Goal: Transaction & Acquisition: Obtain resource

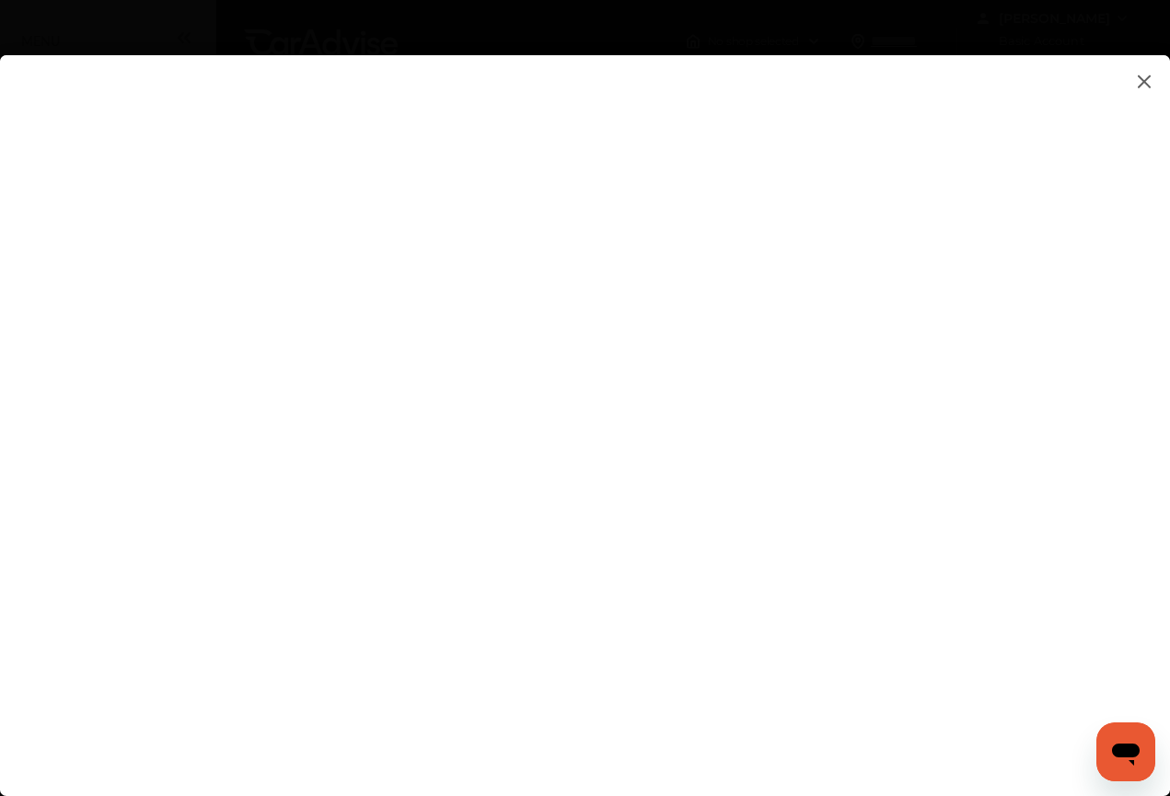
click at [743, 250] on flutter-view at bounding box center [585, 407] width 1170 height 704
click at [781, 255] on flutter-view at bounding box center [585, 407] width 1170 height 704
click at [787, 400] on flutter-view at bounding box center [585, 407] width 1170 height 704
click at [771, 451] on flutter-view at bounding box center [585, 407] width 1170 height 704
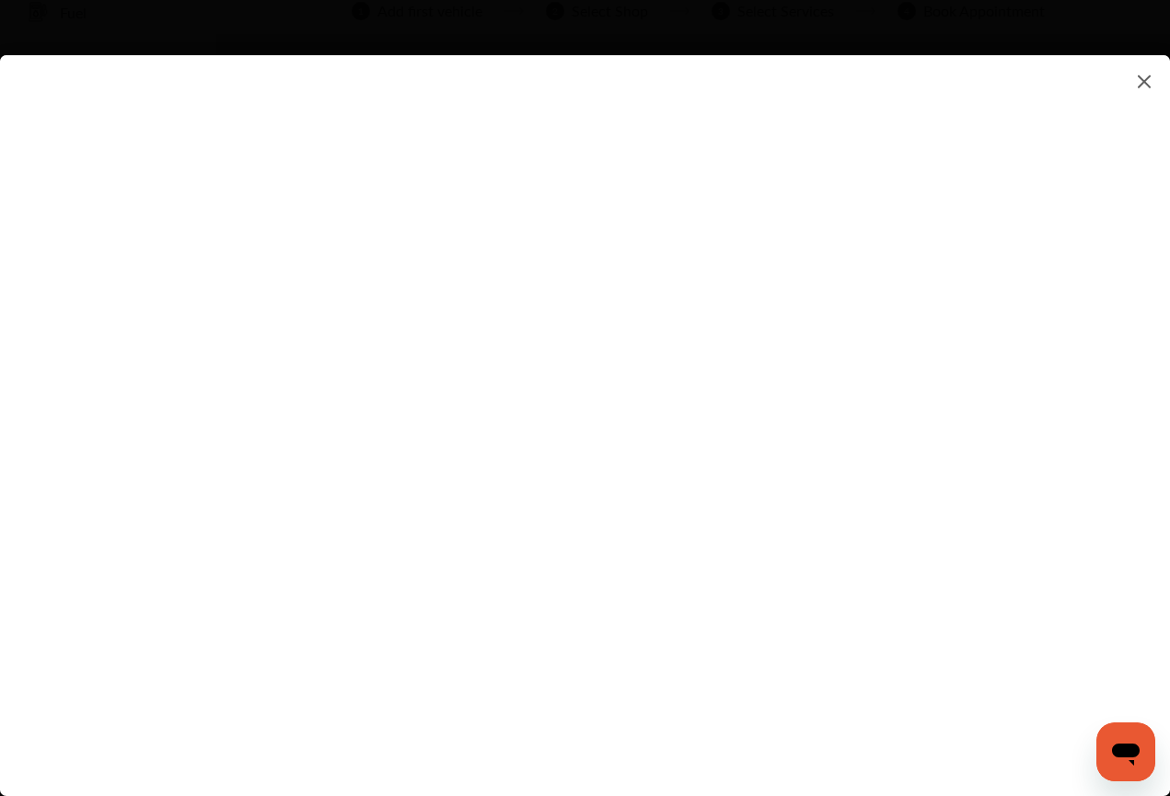
type textarea "**********"
click at [755, 530] on flutter-view "**********" at bounding box center [585, 407] width 1170 height 704
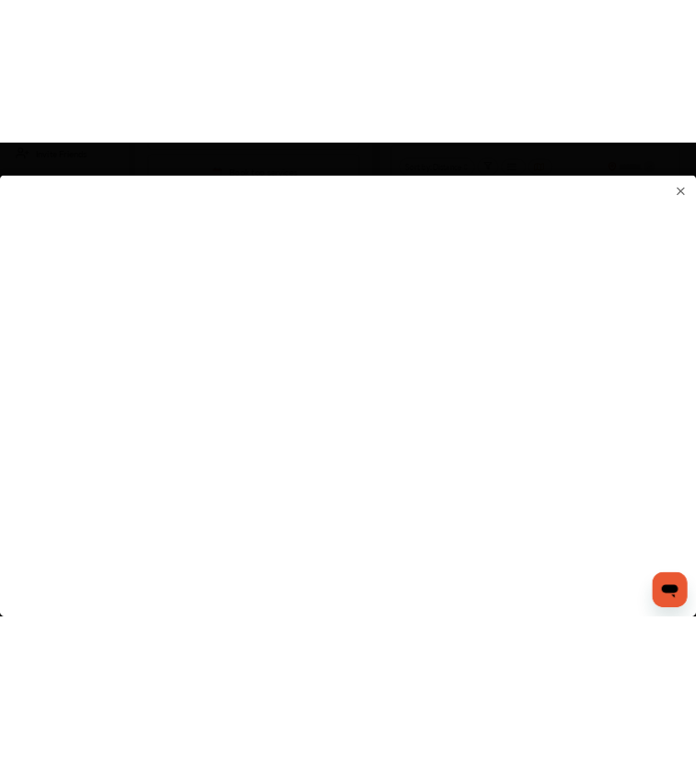
scroll to position [486, 0]
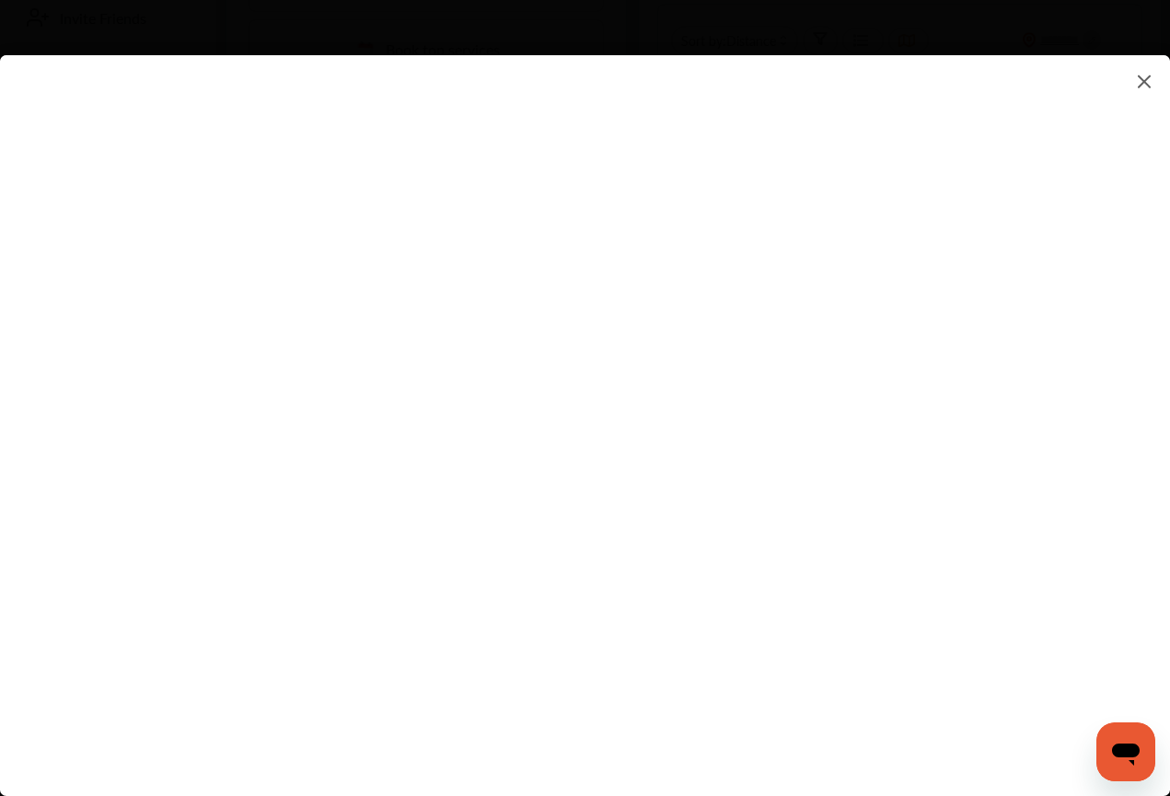
click at [763, 517] on flutter-view at bounding box center [585, 407] width 1170 height 704
click at [777, 322] on flutter-view at bounding box center [585, 407] width 1170 height 704
click at [726, 318] on input at bounding box center [822, 312] width 383 height 24
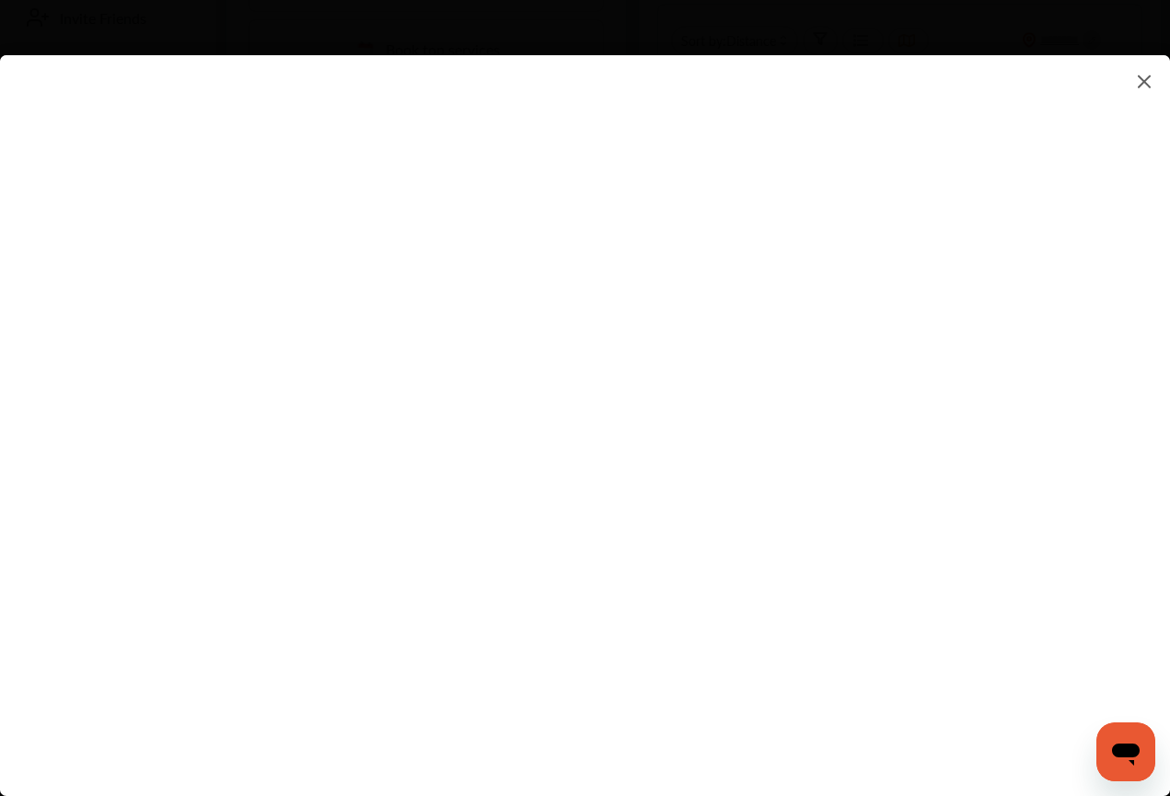
click at [701, 329] on flutter-view at bounding box center [585, 407] width 1170 height 704
click at [700, 323] on input at bounding box center [822, 312] width 383 height 24
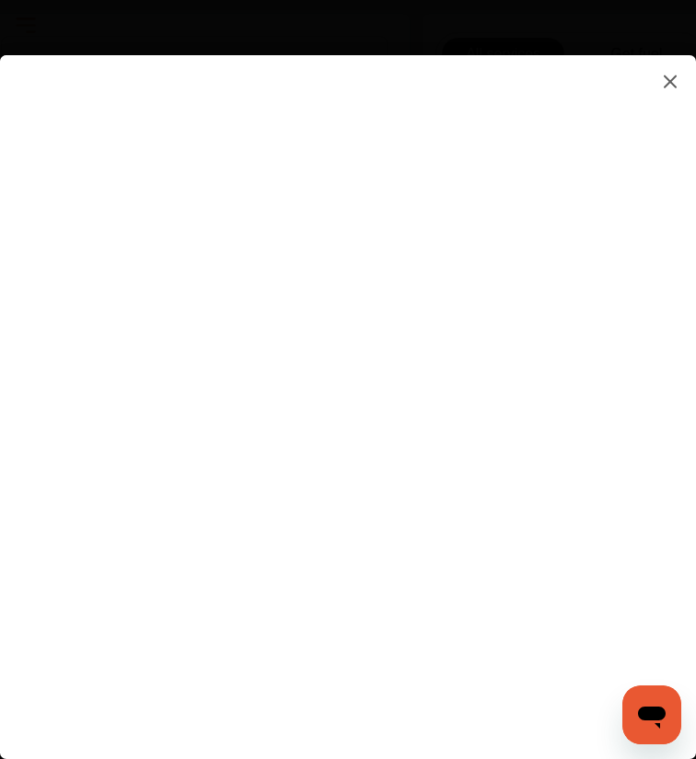
click at [465, 507] on input at bounding box center [461, 508] width 263 height 24
click at [282, 298] on input at bounding box center [323, 295] width 539 height 24
type input "*********"
click at [223, 411] on flutter-view "*********" at bounding box center [337, 403] width 644 height 667
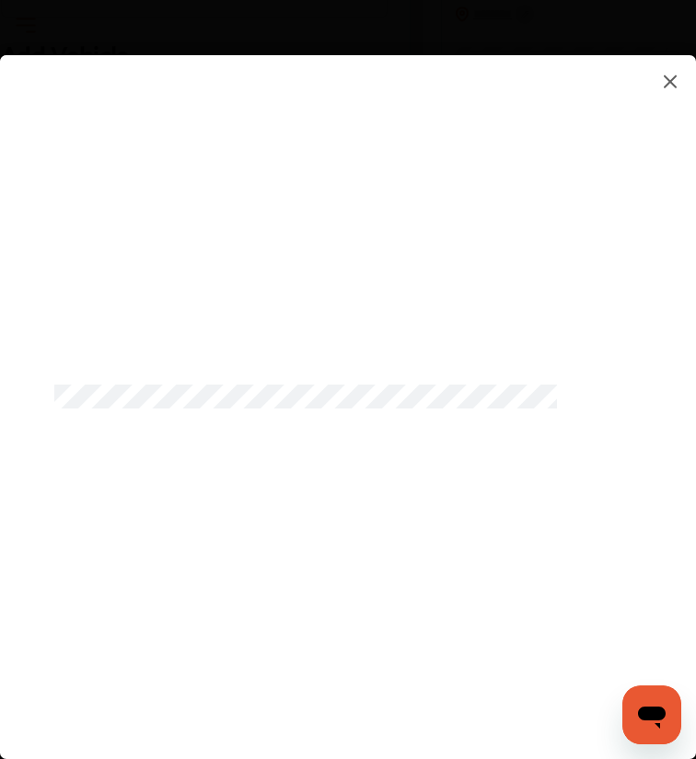
click at [182, 498] on flutter-view at bounding box center [337, 403] width 644 height 667
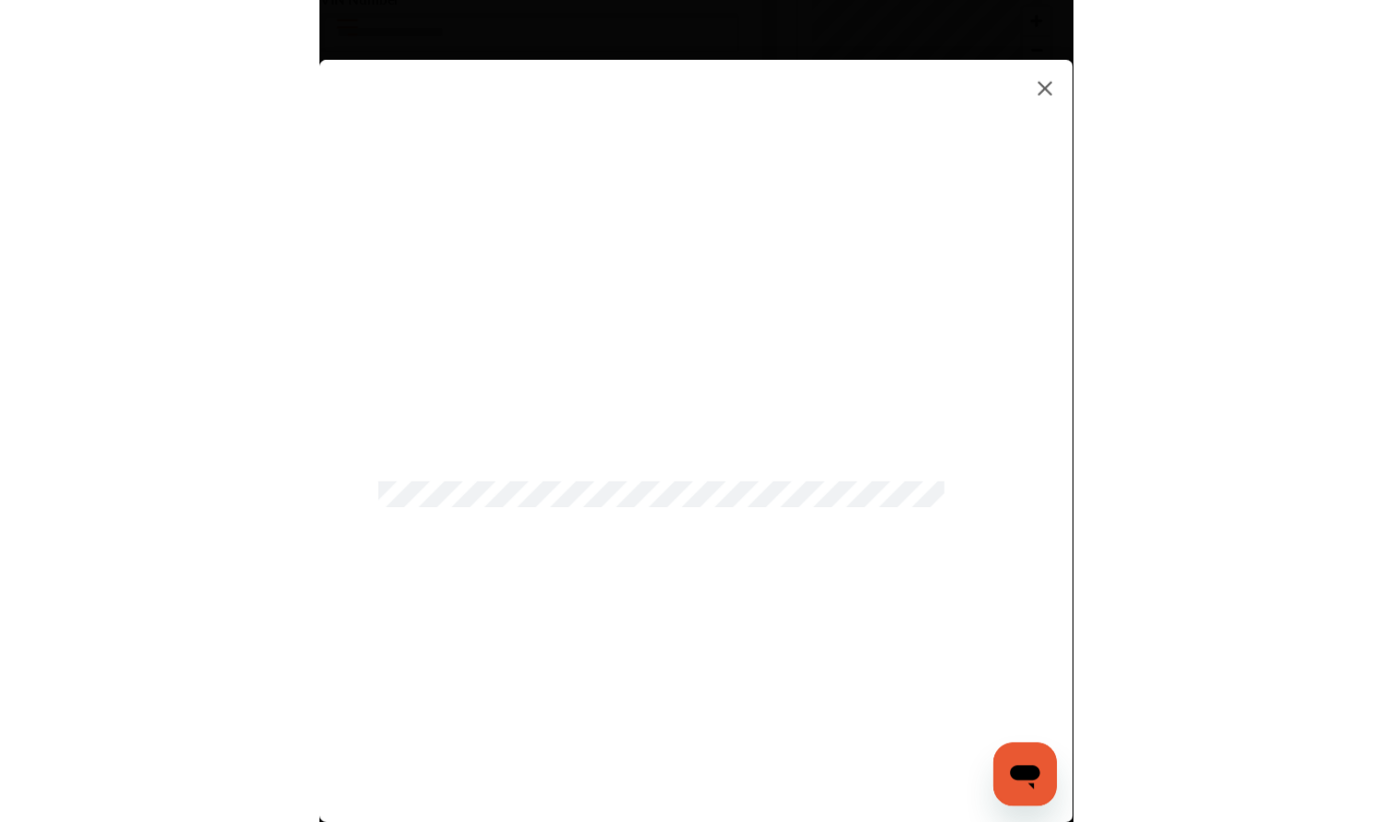
scroll to position [884, 0]
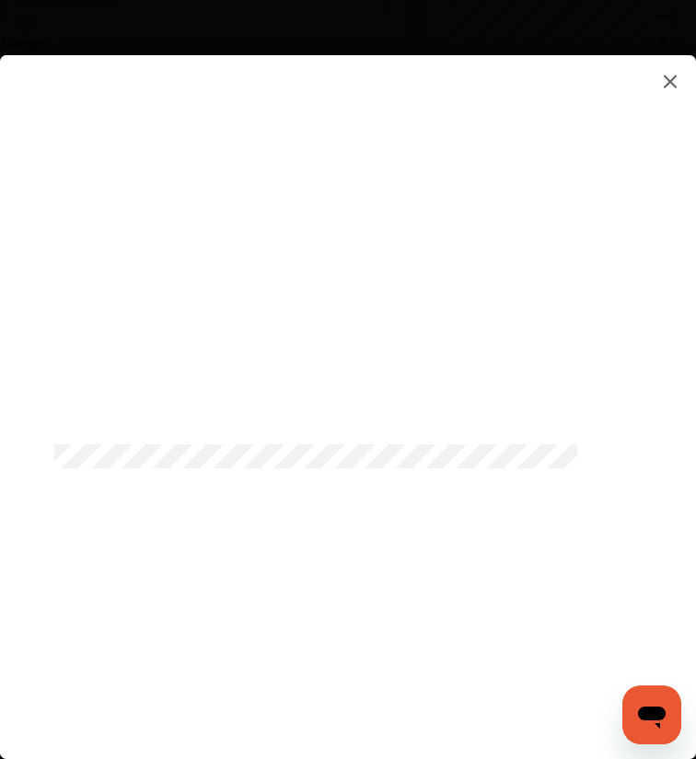
click at [40, 660] on flutter-view at bounding box center [337, 403] width 644 height 667
click at [291, 711] on flutter-view at bounding box center [337, 403] width 644 height 667
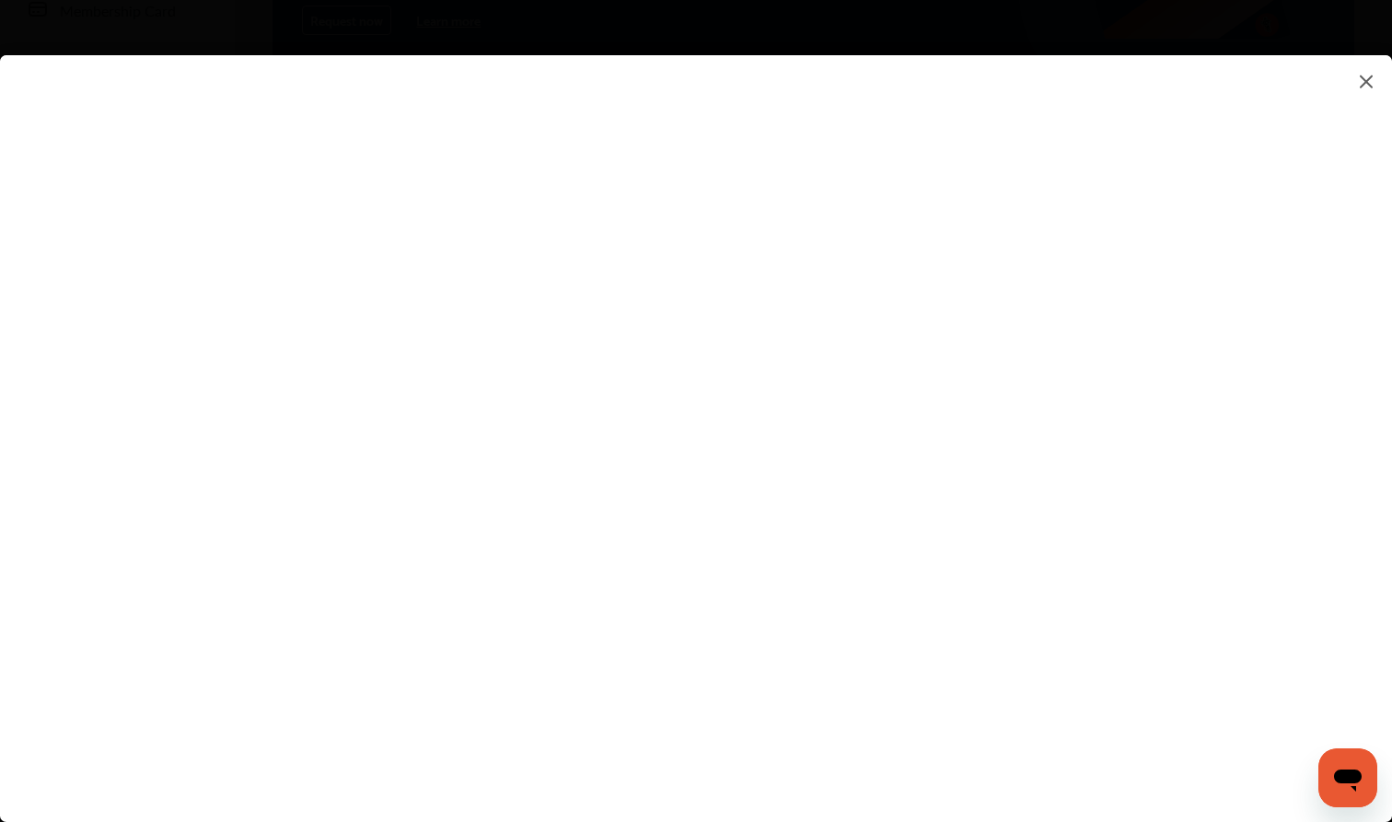
scroll to position [310, 0]
click at [1001, 470] on flutter-view at bounding box center [696, 420] width 1392 height 730
click at [1000, 364] on flutter-view at bounding box center [696, 420] width 1392 height 730
click at [948, 395] on flutter-view at bounding box center [696, 420] width 1392 height 730
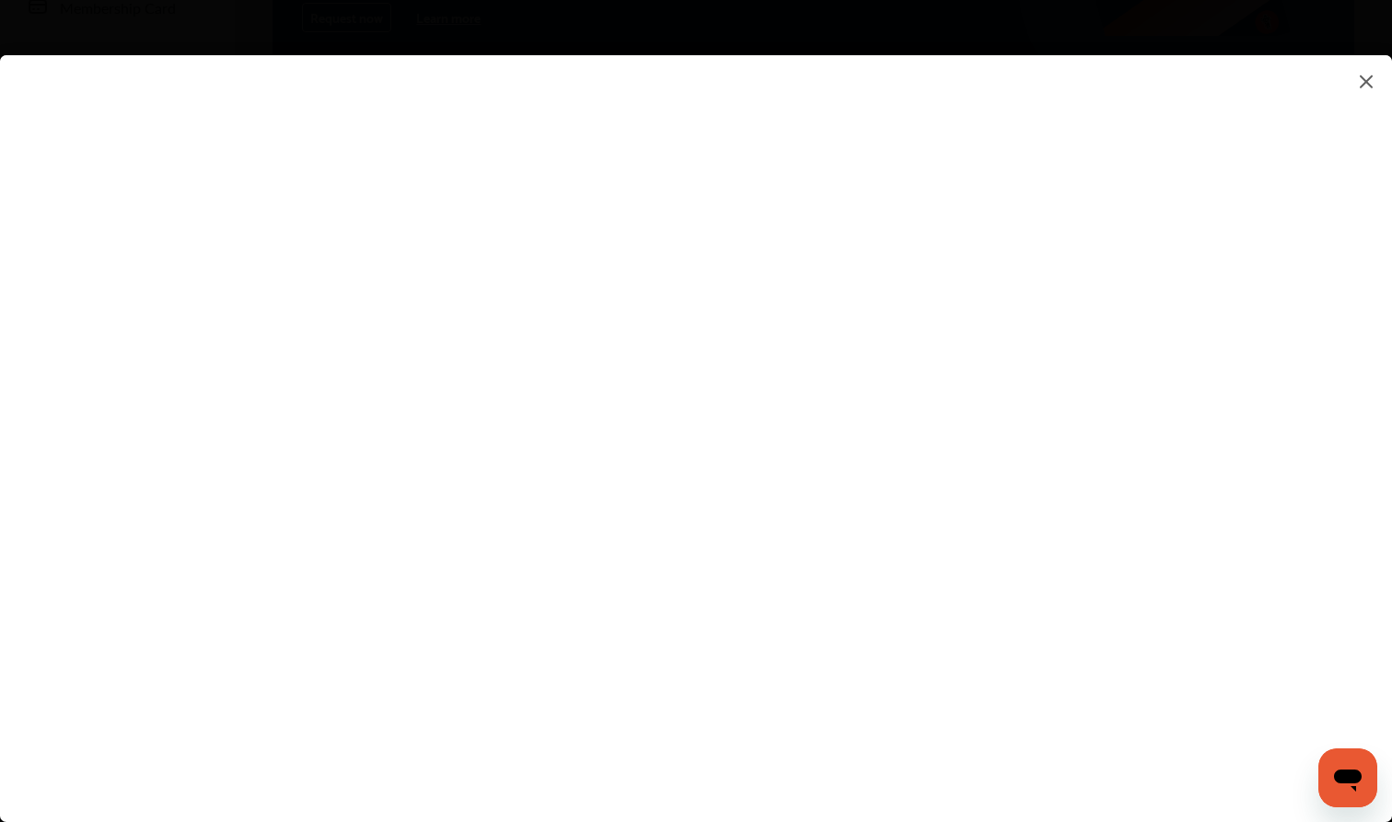
click at [884, 255] on flutter-view at bounding box center [696, 420] width 1392 height 730
click at [1169, 154] on flutter-view at bounding box center [696, 420] width 1392 height 730
click at [933, 363] on flutter-view at bounding box center [696, 420] width 1392 height 730
type input "**********"
click at [1169, 368] on flutter-view at bounding box center [696, 420] width 1392 height 730
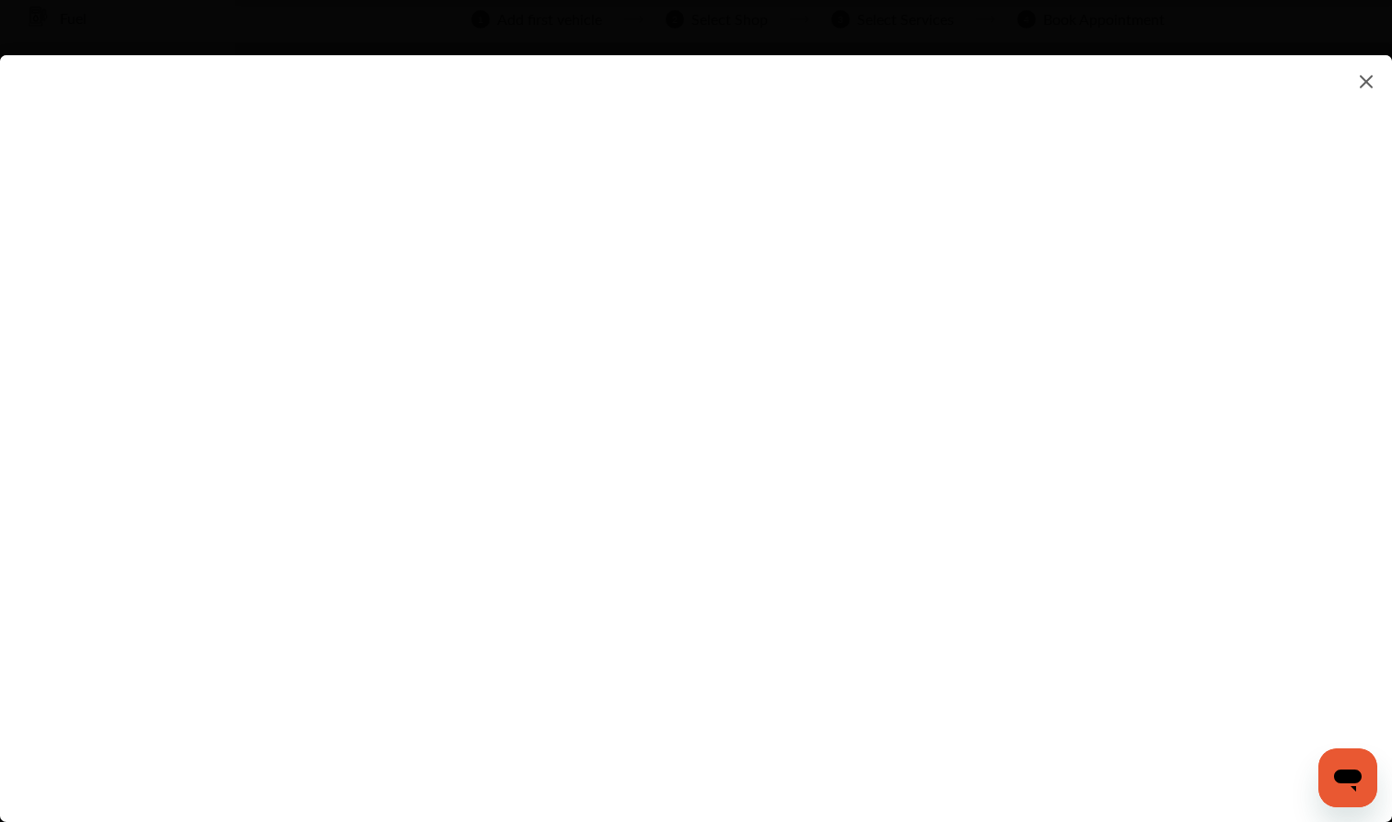
scroll to position [135, 0]
click at [1126, 725] on flutter-view at bounding box center [696, 420] width 1392 height 730
click at [1169, 82] on img at bounding box center [1366, 81] width 22 height 23
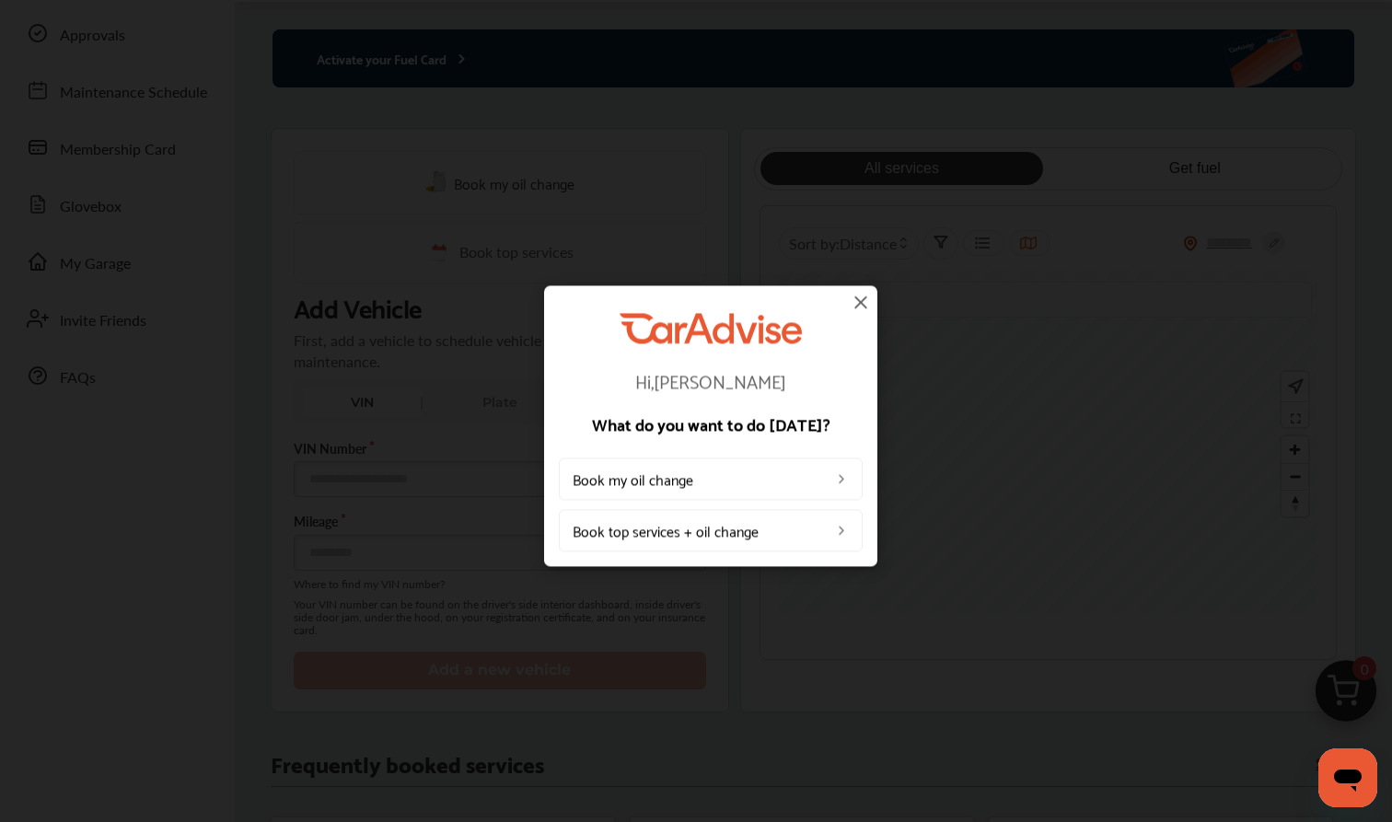
click at [862, 305] on img at bounding box center [861, 302] width 22 height 22
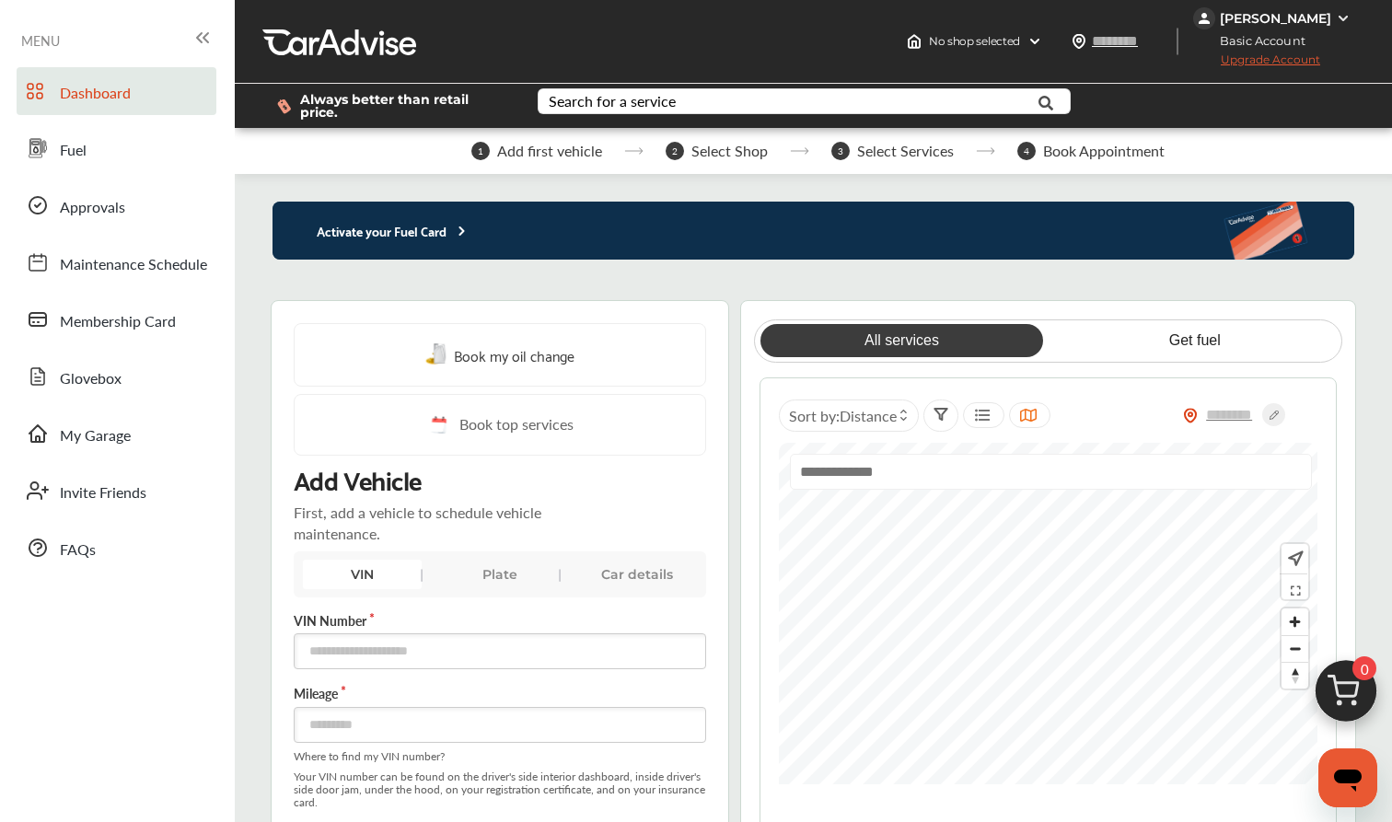
scroll to position [0, 0]
